Goal: Check status: Check status

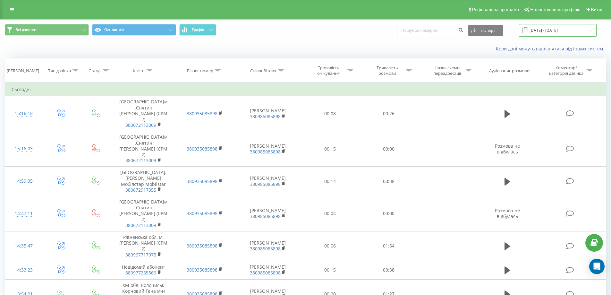
click at [558, 34] on input "[DATE] - [DATE]" at bounding box center [558, 30] width 78 height 13
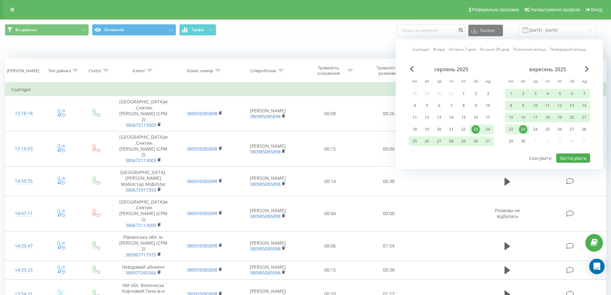
click at [475, 126] on div "23" at bounding box center [476, 129] width 8 height 8
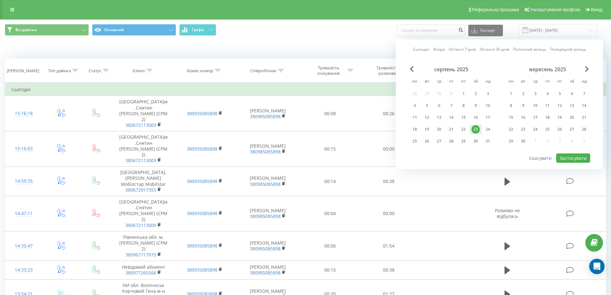
click at [316, 33] on div "Всі дзвінки Основний Графік Експорт .csv .xls .xlsx [DATE] - [DATE] Сьогодні Вч…" at bounding box center [306, 30] width 602 height 13
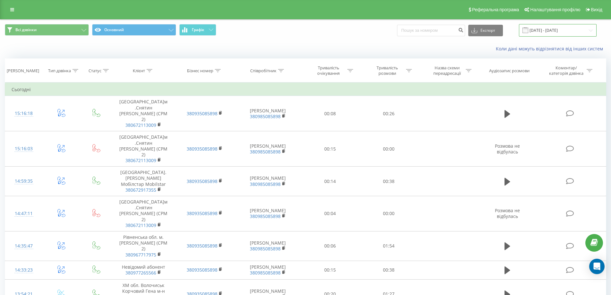
click at [541, 27] on input "[DATE] - [DATE]" at bounding box center [558, 30] width 78 height 13
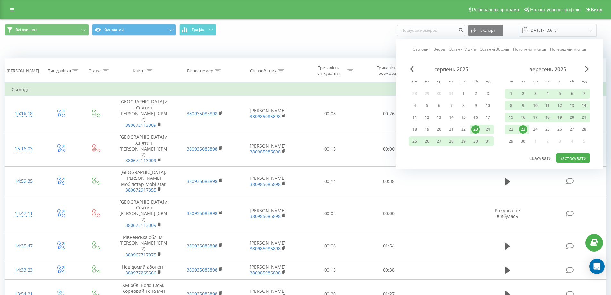
click at [480, 128] on div "23" at bounding box center [476, 130] width 12 height 10
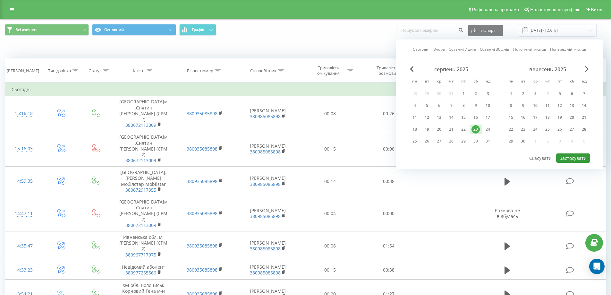
click at [579, 158] on button "Застосувати" at bounding box center [574, 157] width 34 height 9
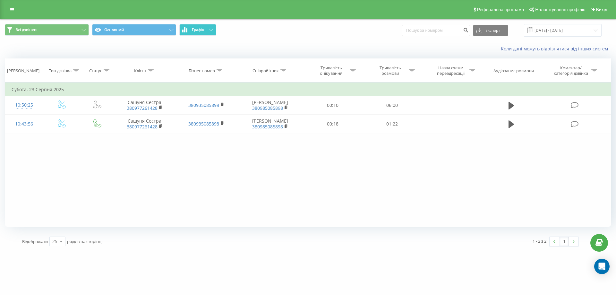
click at [205, 29] on button "Графік" at bounding box center [197, 30] width 37 height 12
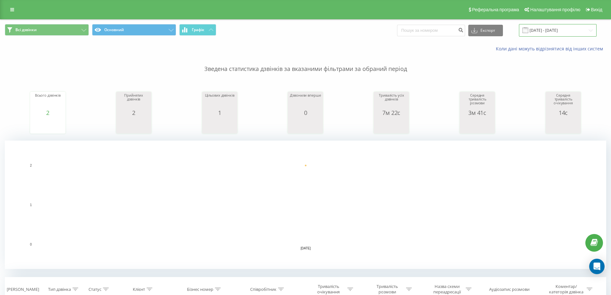
click at [561, 32] on input "[DATE] - [DATE]" at bounding box center [558, 30] width 78 height 13
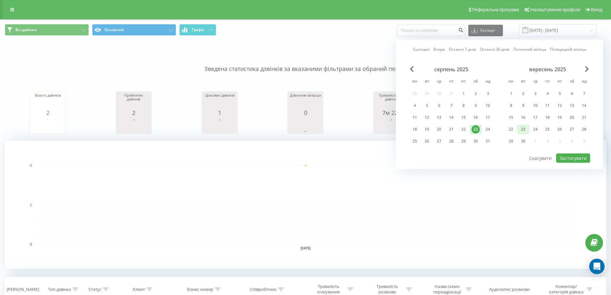
click at [525, 129] on div "23" at bounding box center [523, 129] width 8 height 8
click at [569, 159] on button "Застосувати" at bounding box center [574, 157] width 34 height 9
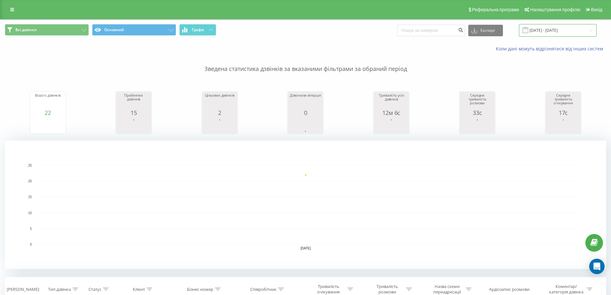
click at [544, 30] on input "[DATE] - [DATE]" at bounding box center [558, 30] width 78 height 13
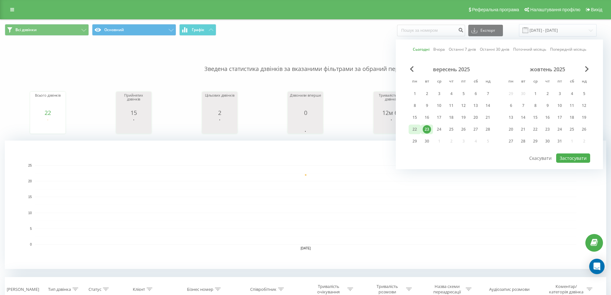
click at [419, 127] on div "22" at bounding box center [415, 129] width 8 height 8
click at [419, 127] on div "22" at bounding box center [415, 130] width 12 height 10
click at [581, 157] on button "Застосувати" at bounding box center [574, 157] width 34 height 9
type input "[DATE] - [DATE]"
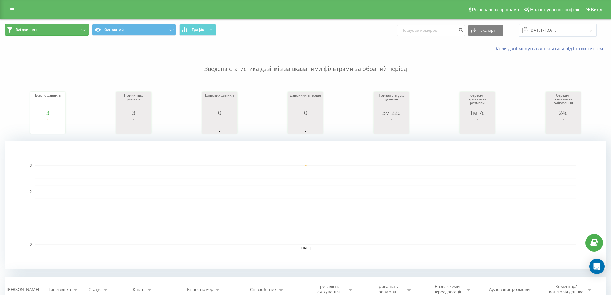
click at [58, 28] on button "Всі дзвінки" at bounding box center [47, 30] width 84 height 12
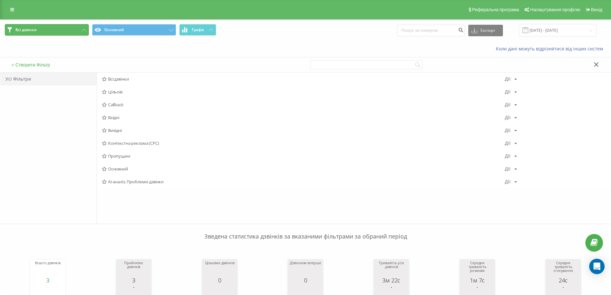
click at [39, 31] on button "Всі дзвінки" at bounding box center [47, 30] width 84 height 12
